Goal: Navigation & Orientation: Find specific page/section

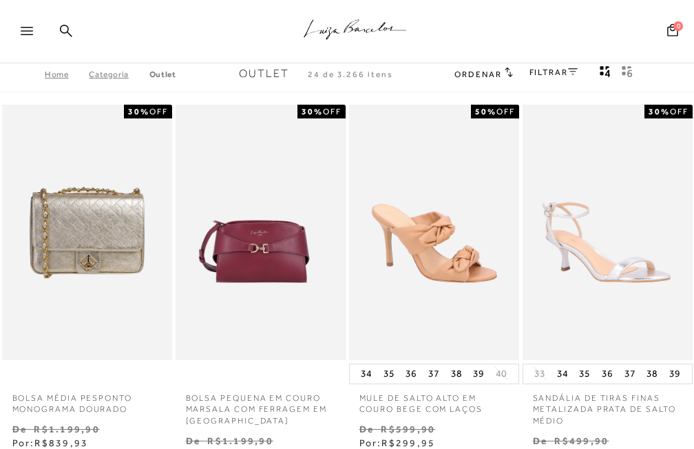
click at [561, 71] on link "FILTRAR" at bounding box center [553, 72] width 48 height 10
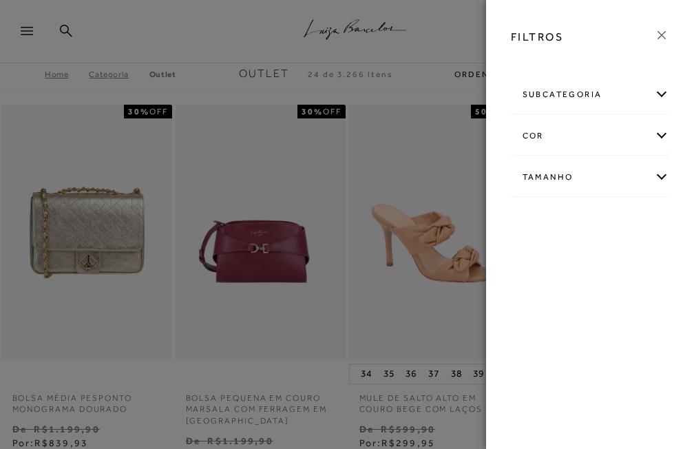
click at [542, 171] on div "Tamanho" at bounding box center [589, 177] width 157 height 36
click at [444, 87] on div at bounding box center [347, 224] width 694 height 449
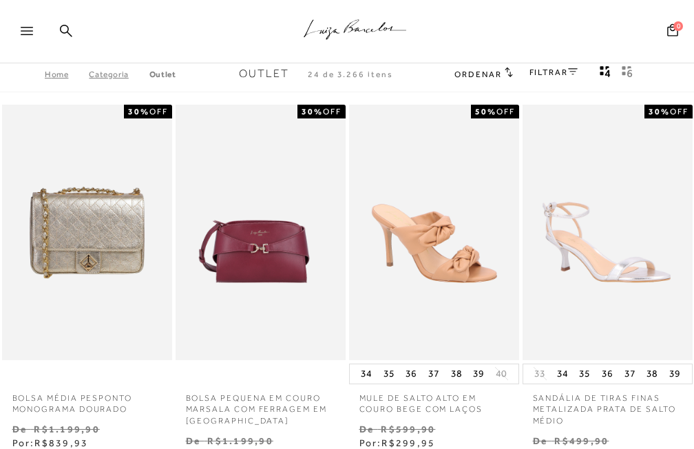
click at [466, 78] on span "Ordenar" at bounding box center [477, 74] width 47 height 10
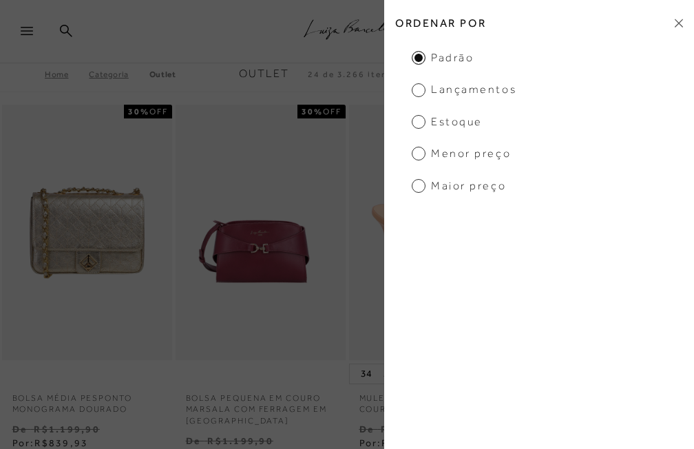
click at [455, 159] on span "Menor preço" at bounding box center [460, 153] width 99 height 15
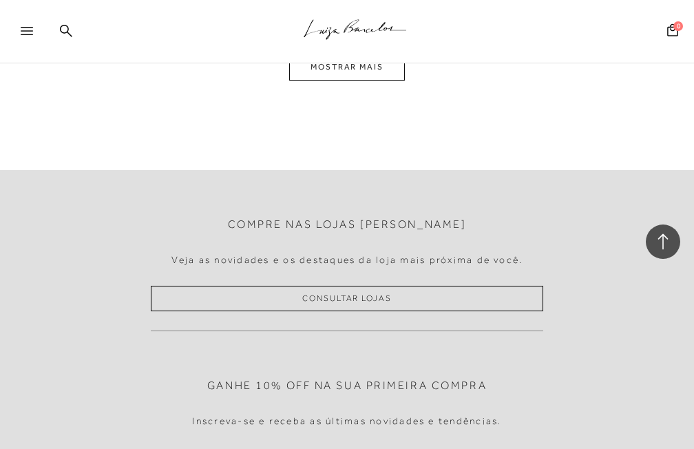
scroll to position [4335, 0]
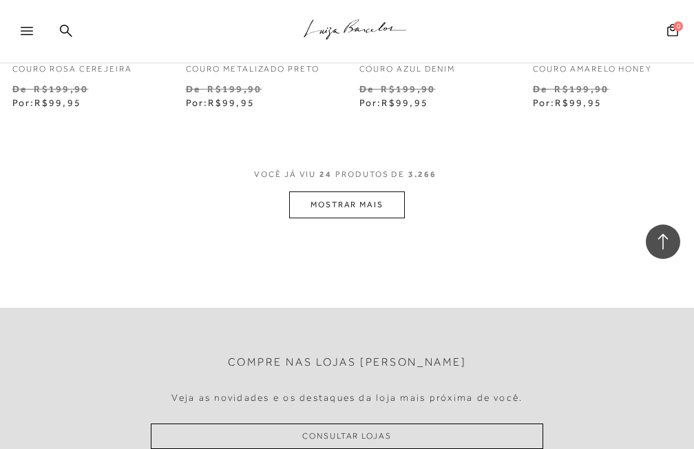
click at [370, 191] on button "MOSTRAR MAIS" at bounding box center [347, 204] width 116 height 27
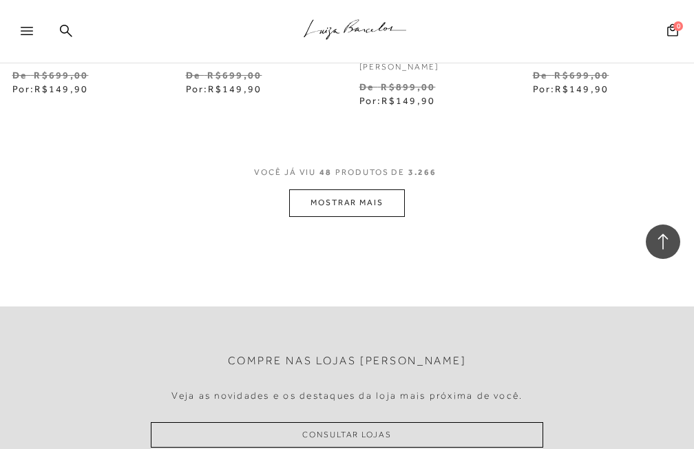
scroll to position [6606, 0]
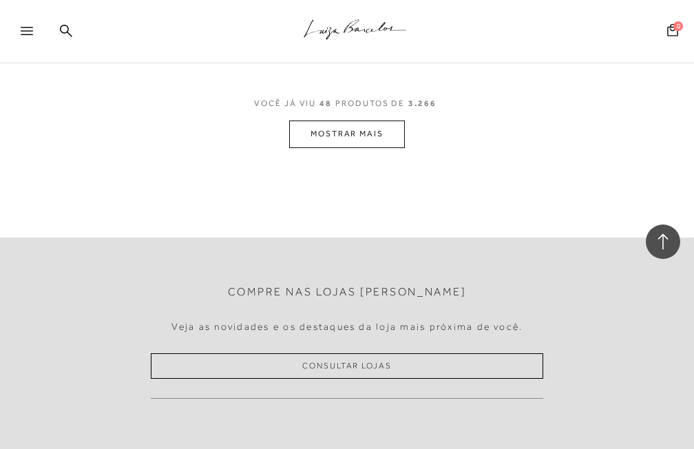
click at [347, 120] on button "MOSTRAR MAIS" at bounding box center [347, 133] width 116 height 27
